Goal: Transaction & Acquisition: Download file/media

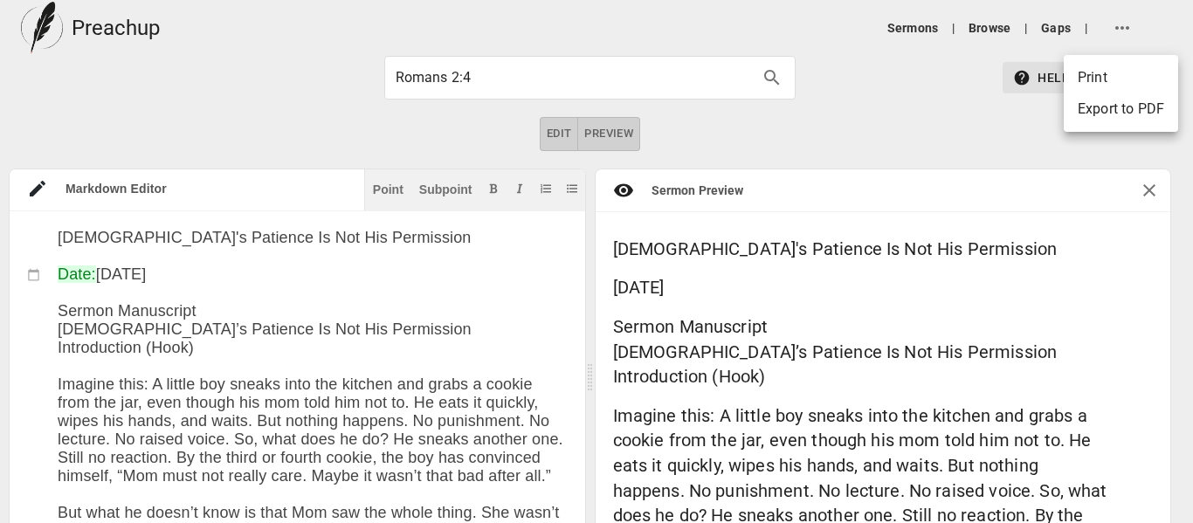
scroll to position [17, 0]
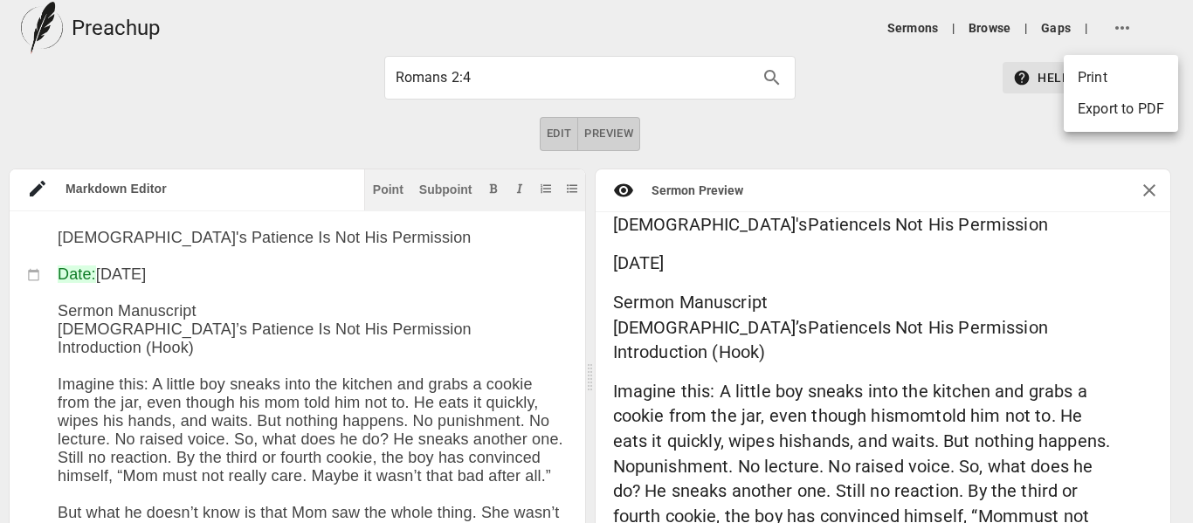
click at [1124, 24] on div at bounding box center [596, 261] width 1193 height 523
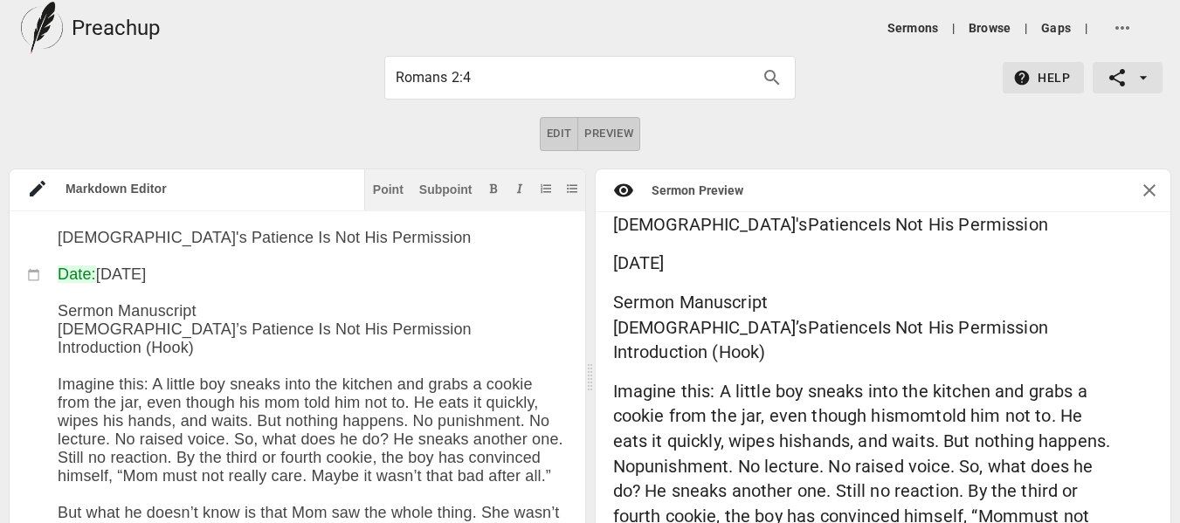
click at [1120, 31] on icon "button" at bounding box center [1122, 27] width 21 height 21
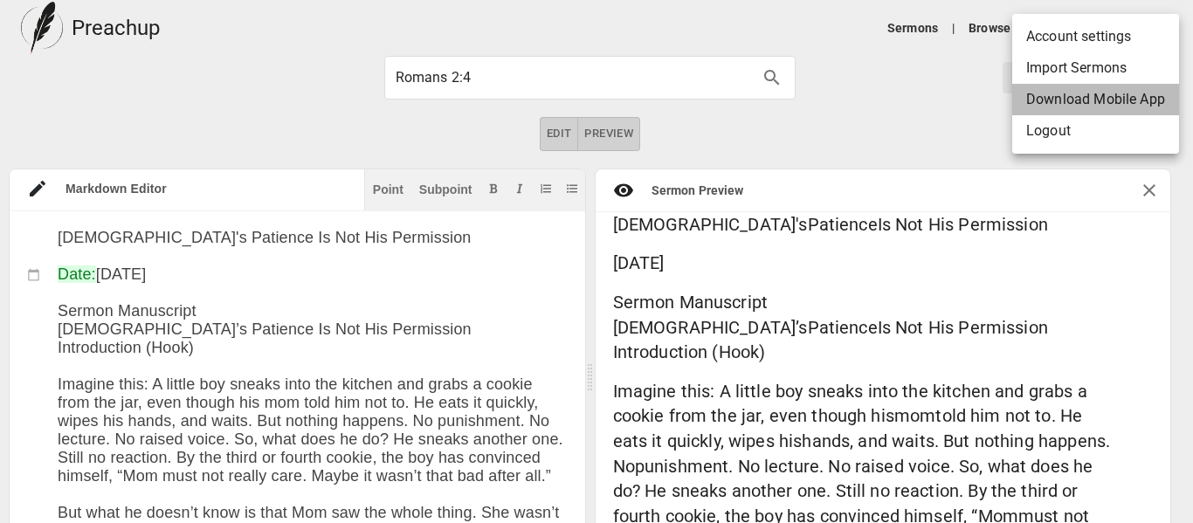
click at [1126, 93] on li "Download Mobile App" at bounding box center [1096, 99] width 167 height 31
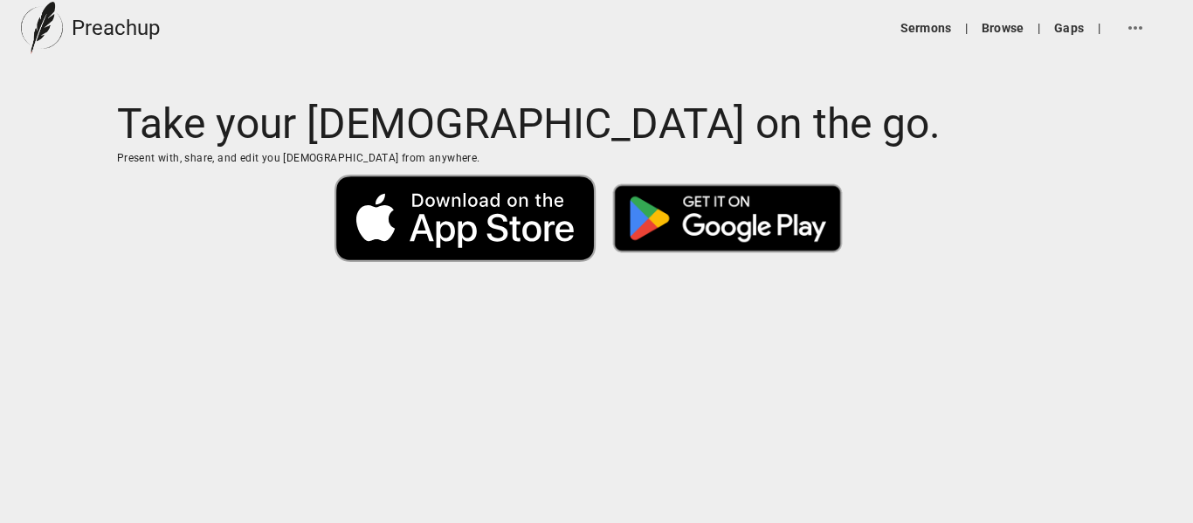
click at [757, 217] on img at bounding box center [728, 218] width 262 height 101
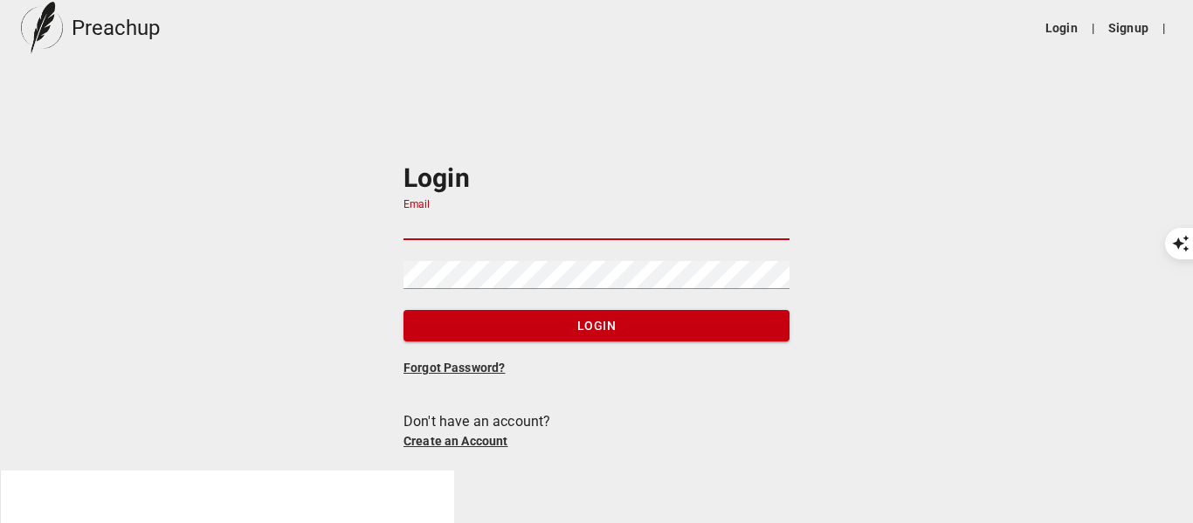
click at [488, 239] on input "Email" at bounding box center [597, 226] width 386 height 28
type input "arthur6330@gmail.com"
